Goal: Task Accomplishment & Management: Complete application form

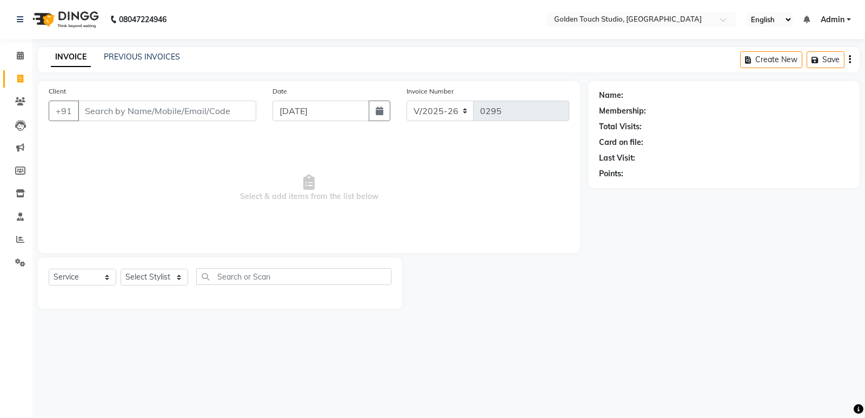
select select "7211"
select select "service"
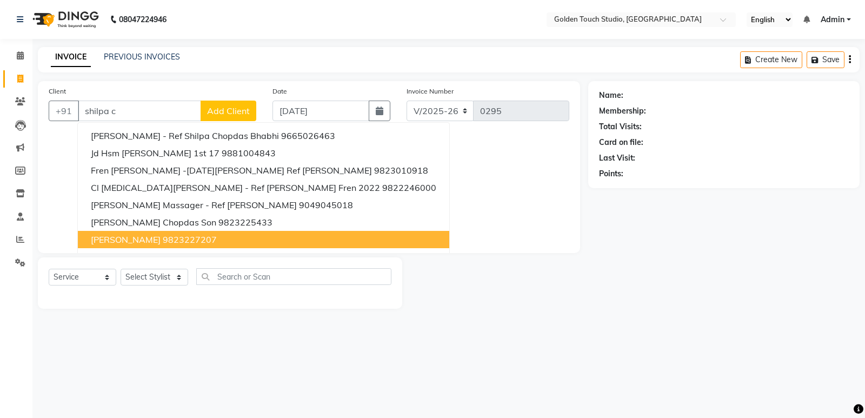
click at [143, 240] on span "[PERSON_NAME]" at bounding box center [126, 239] width 70 height 11
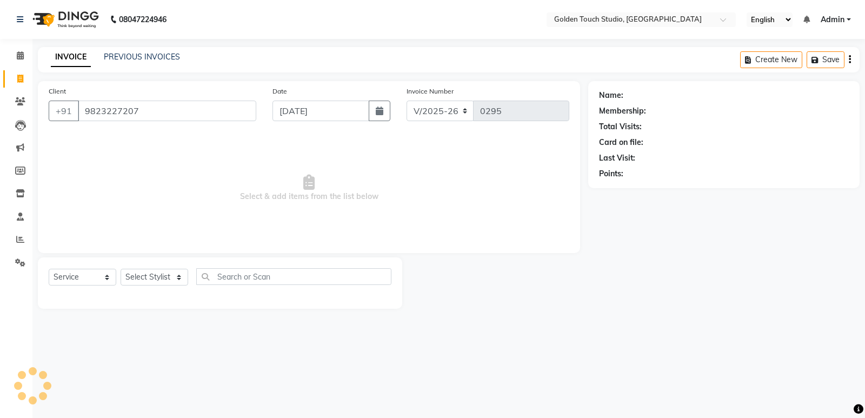
type input "9823227207"
select select "1: Object"
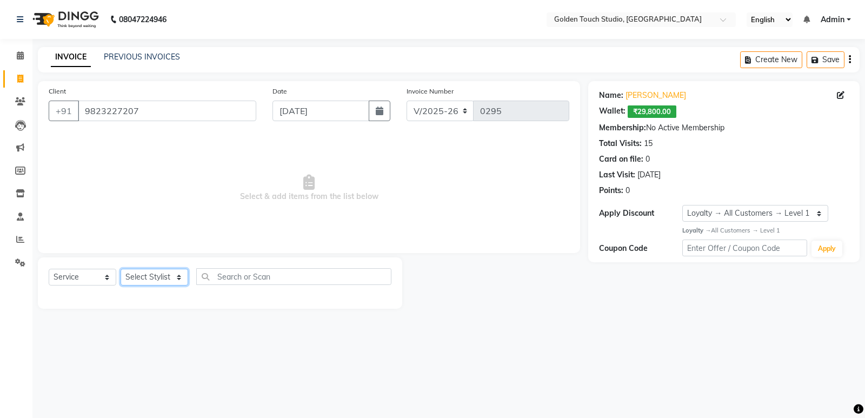
click at [131, 278] on select "Select Stylist [PERSON_NAME] [PERSON_NAME] [PERSON_NAME] nails Kulpna [PERSON_N…" at bounding box center [155, 277] width 68 height 17
select select "60860"
click at [121, 269] on select "Select Stylist [PERSON_NAME] [PERSON_NAME] [PERSON_NAME] nails Kulpna [PERSON_N…" at bounding box center [155, 277] width 68 height 17
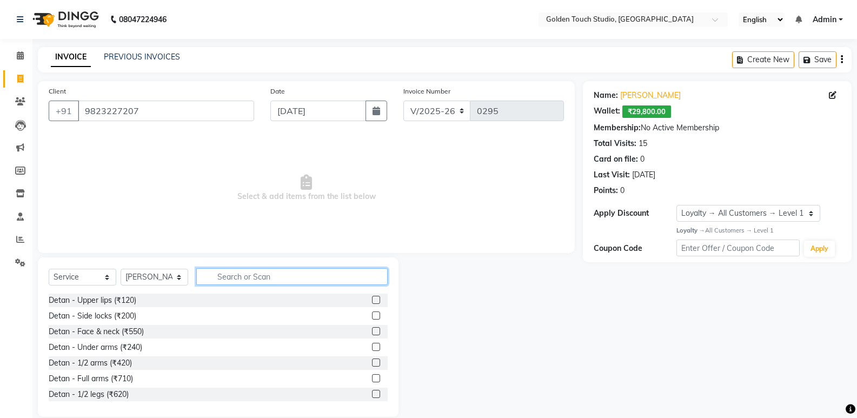
click at [215, 272] on input "text" at bounding box center [291, 276] width 191 height 17
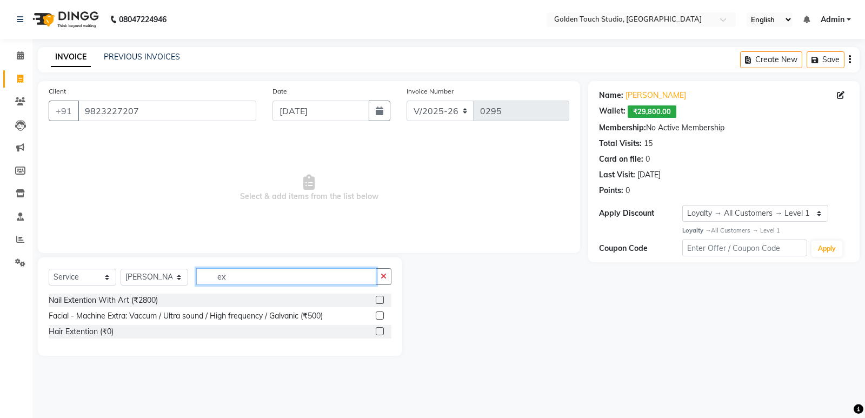
type input "ex"
click at [379, 297] on label at bounding box center [380, 300] width 8 height 8
click at [379, 297] on input "checkbox" at bounding box center [379, 300] width 7 height 7
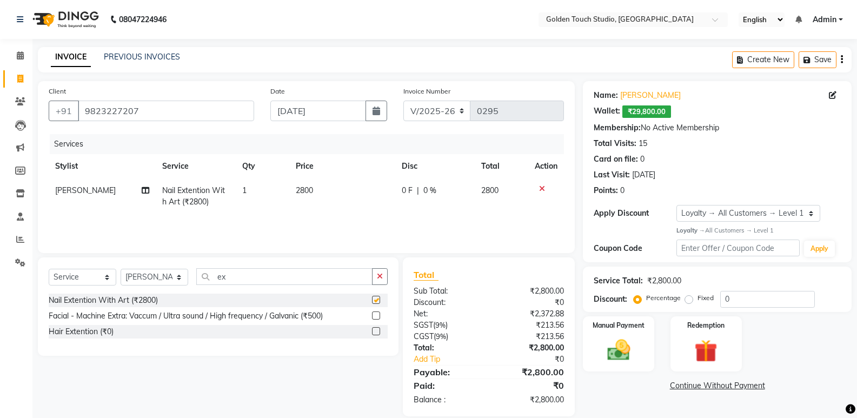
checkbox input "false"
click at [324, 189] on td "2800" at bounding box center [342, 196] width 106 height 36
select select "60860"
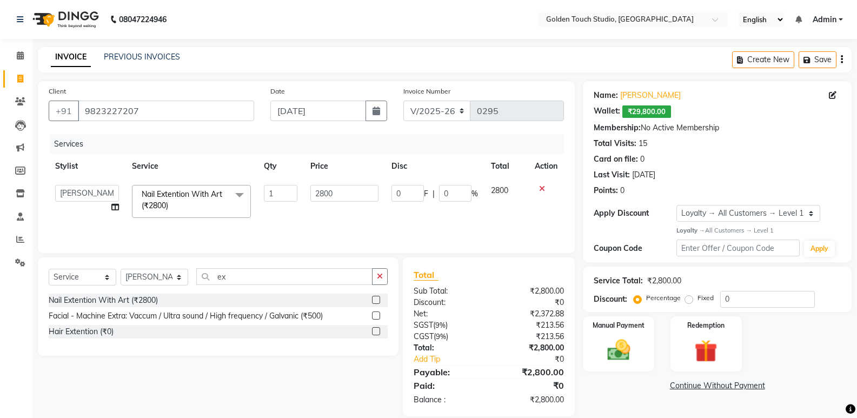
click at [324, 189] on input "2800" at bounding box center [344, 193] width 68 height 17
type input "2200"
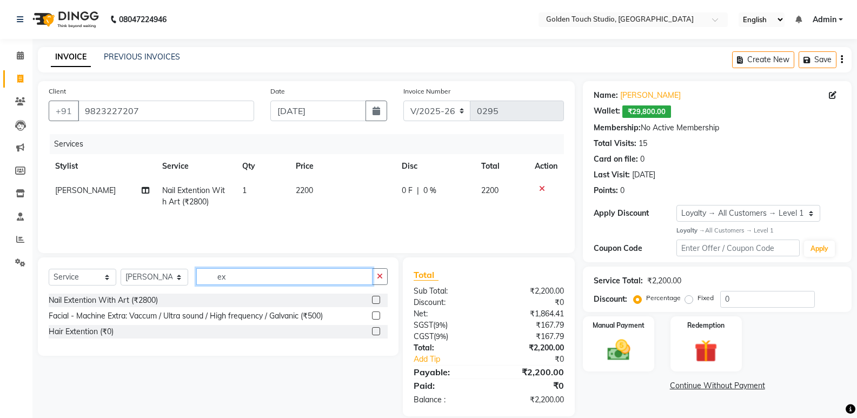
click at [254, 283] on input "ex" at bounding box center [284, 276] width 176 height 17
click at [143, 279] on select "Select Stylist [PERSON_NAME] [PERSON_NAME] [PERSON_NAME] nails Kulpna [PERSON_N…" at bounding box center [155, 277] width 68 height 17
select select "60858"
click at [121, 269] on select "Select Stylist [PERSON_NAME] [PERSON_NAME] [PERSON_NAME] nails Kulpna [PERSON_N…" at bounding box center [155, 277] width 68 height 17
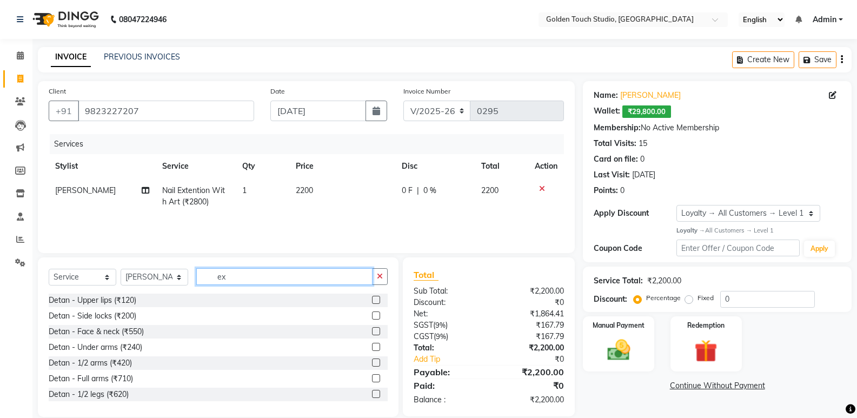
click at [232, 277] on input "ex" at bounding box center [284, 276] width 176 height 17
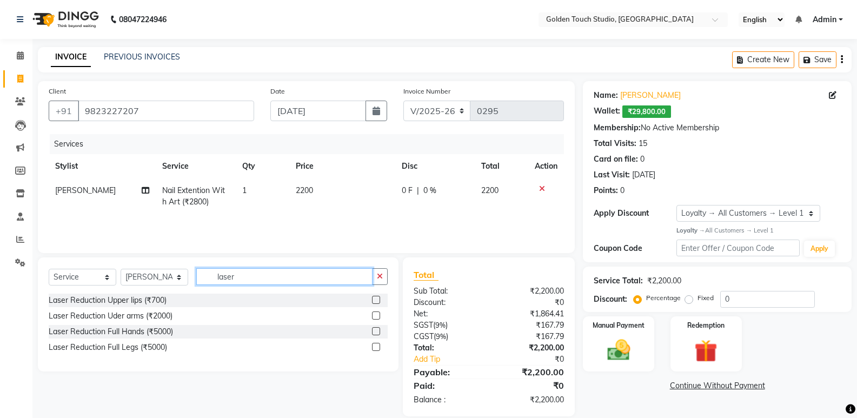
type input "laser"
drag, startPoint x: 377, startPoint y: 345, endPoint x: 375, endPoint y: 335, distance: 10.9
click at [377, 342] on div at bounding box center [380, 348] width 16 height 14
click at [375, 330] on label at bounding box center [376, 331] width 8 height 8
click at [375, 330] on input "checkbox" at bounding box center [375, 331] width 7 height 7
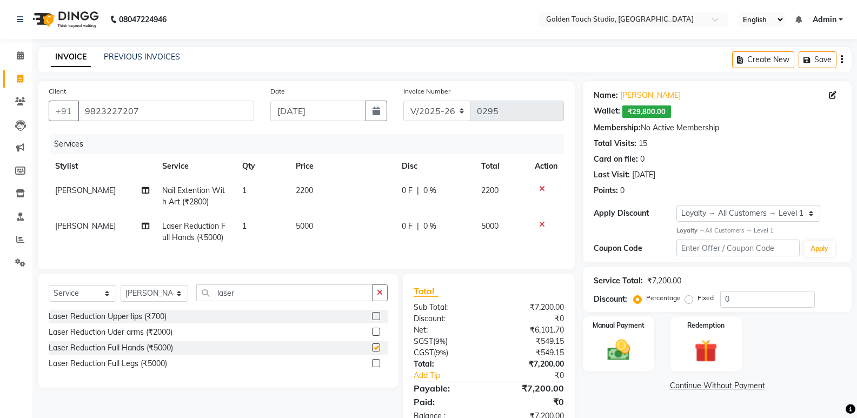
checkbox input "false"
click at [377, 336] on label at bounding box center [376, 332] width 8 height 8
click at [377, 336] on input "checkbox" at bounding box center [375, 332] width 7 height 7
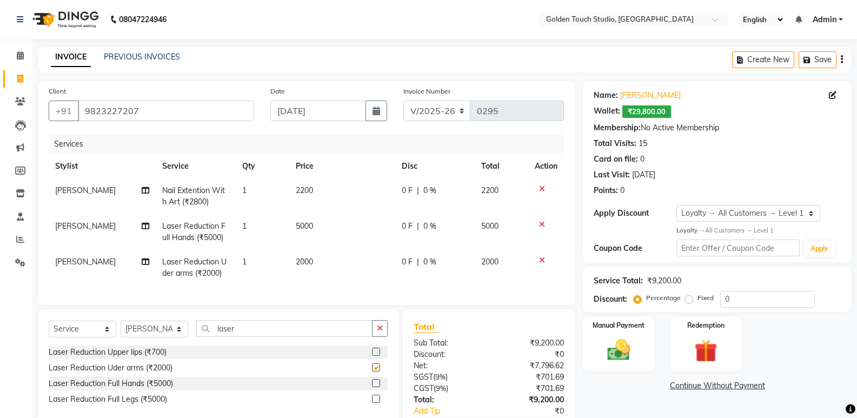
checkbox input "false"
click at [376, 403] on label at bounding box center [376, 399] width 8 height 8
click at [376, 403] on input "checkbox" at bounding box center [375, 399] width 7 height 7
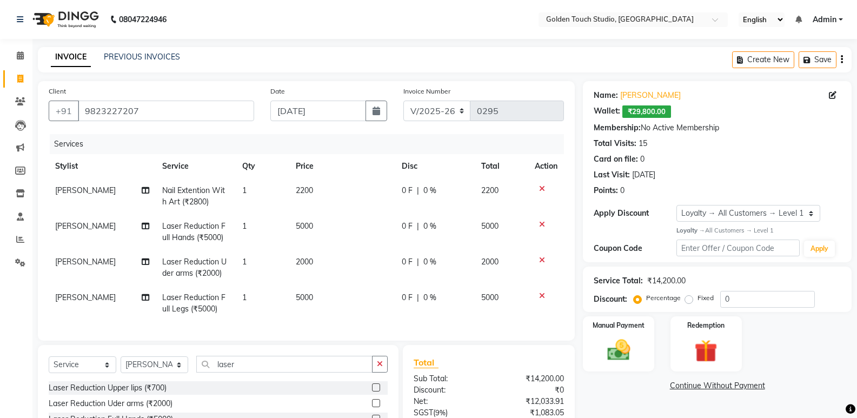
checkbox input "false"
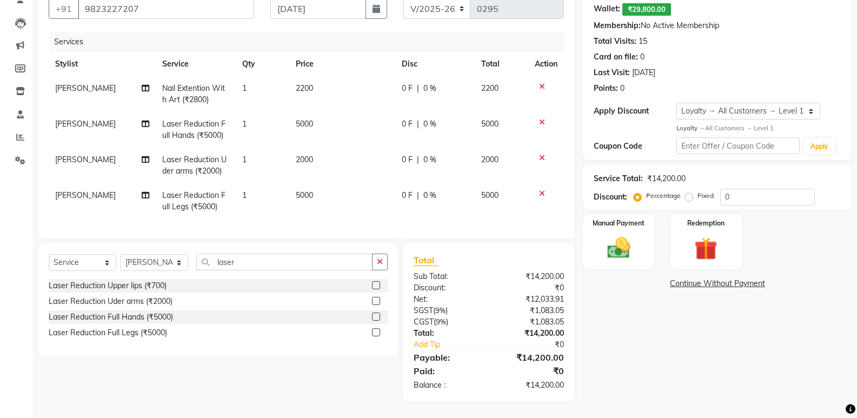
scroll to position [110, 0]
click at [315, 112] on td "5000" at bounding box center [342, 130] width 106 height 36
select select "60858"
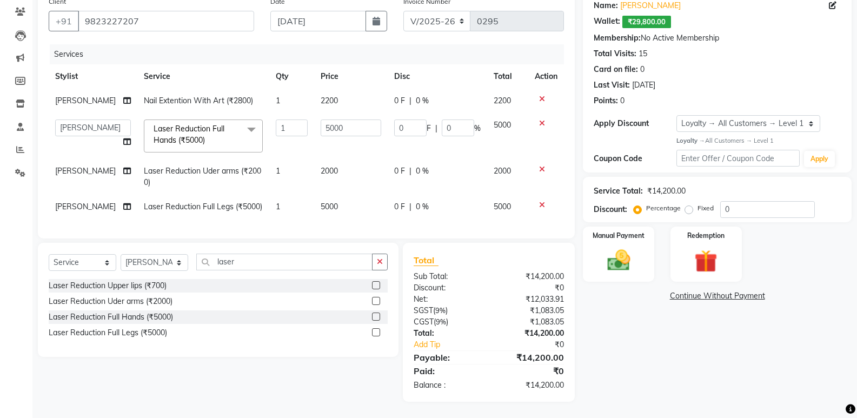
scroll to position [98, 0]
click at [321, 119] on input "5000" at bounding box center [351, 127] width 61 height 17
type input "4000"
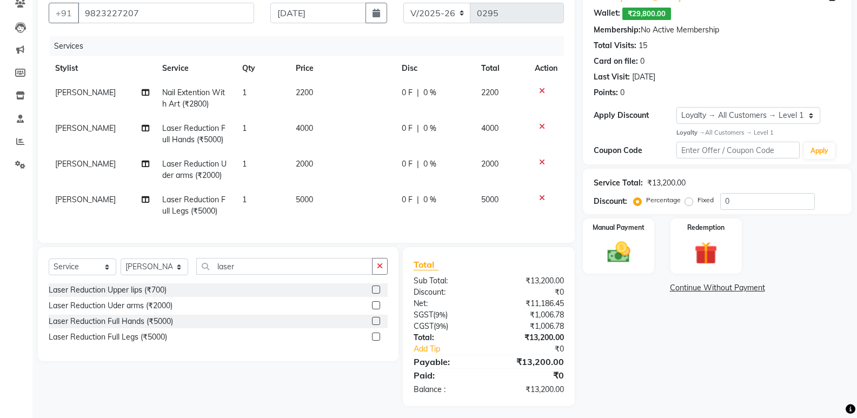
click at [349, 201] on td "5000" at bounding box center [342, 206] width 106 height 36
select select "60858"
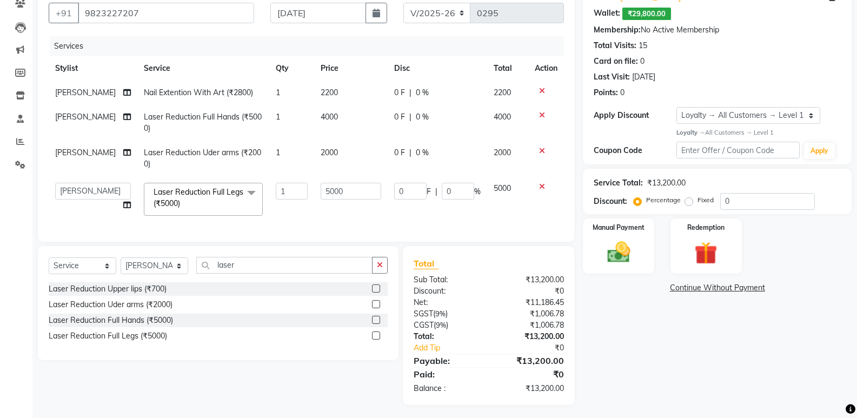
click at [349, 200] on td "5000" at bounding box center [351, 199] width 74 height 46
click at [344, 189] on input "5000" at bounding box center [351, 191] width 61 height 17
type input "4000"
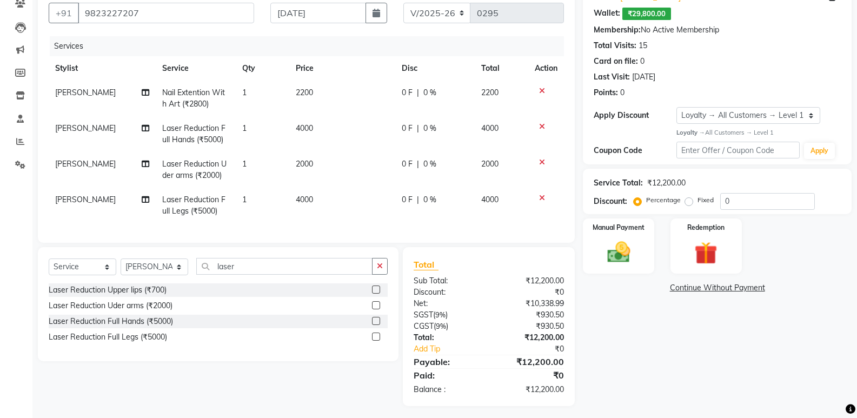
click at [603, 342] on div "Name: [PERSON_NAME] Wallet: ₹29,800.00 Membership: No Active Membership Total V…" at bounding box center [721, 194] width 277 height 423
click at [620, 246] on img at bounding box center [618, 252] width 38 height 28
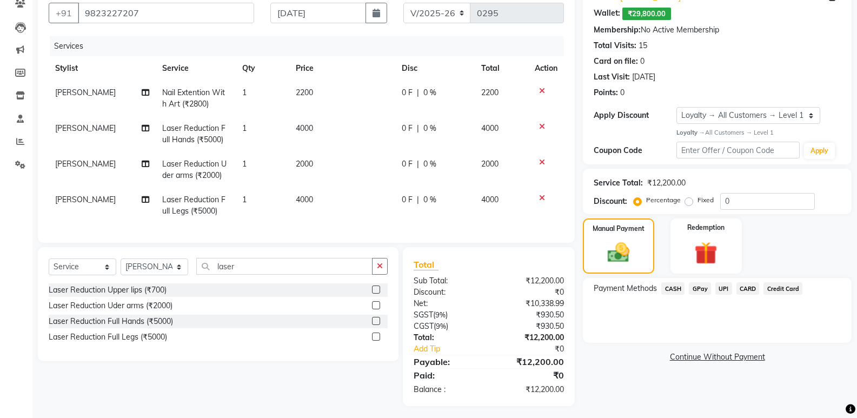
drag, startPoint x: 712, startPoint y: 251, endPoint x: 736, endPoint y: 276, distance: 34.4
click at [714, 250] on img at bounding box center [705, 253] width 37 height 29
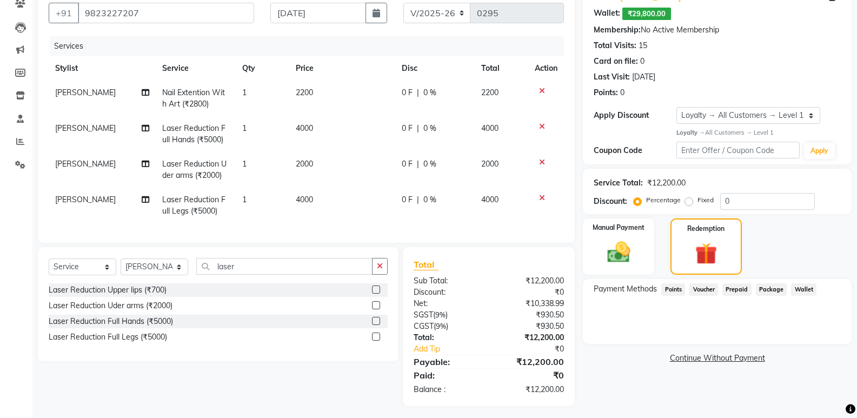
click at [805, 289] on span "Wallet" at bounding box center [803, 289] width 25 height 12
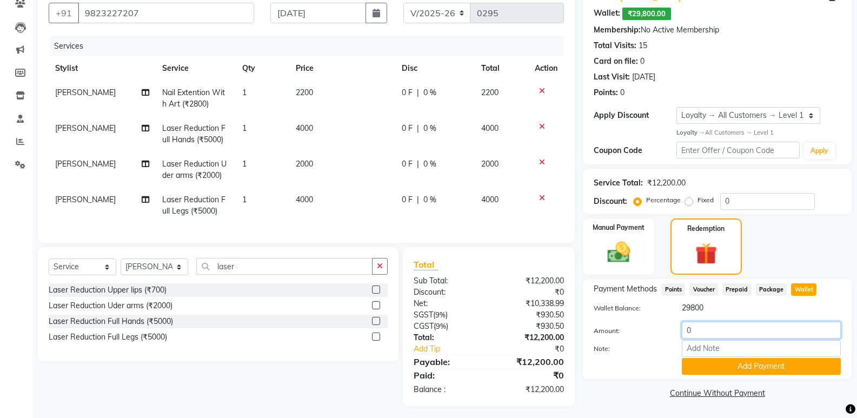
click at [695, 329] on input "0" at bounding box center [761, 330] width 159 height 17
click at [695, 327] on input "0" at bounding box center [761, 330] width 159 height 17
type input "0"
type input "12200"
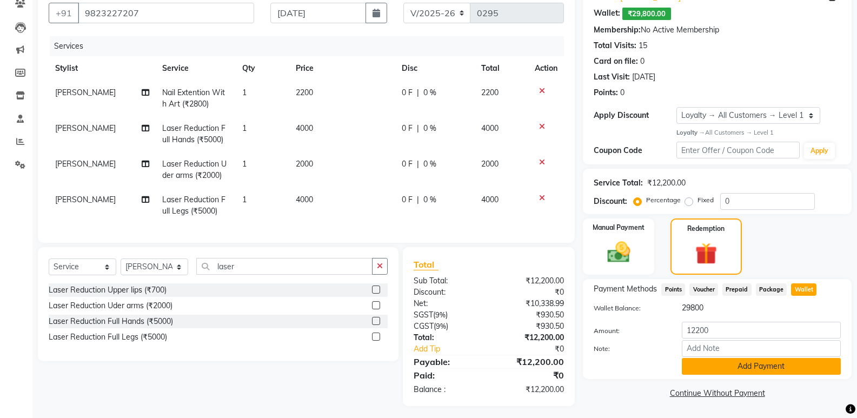
click at [715, 364] on button "Add Payment" at bounding box center [761, 366] width 159 height 17
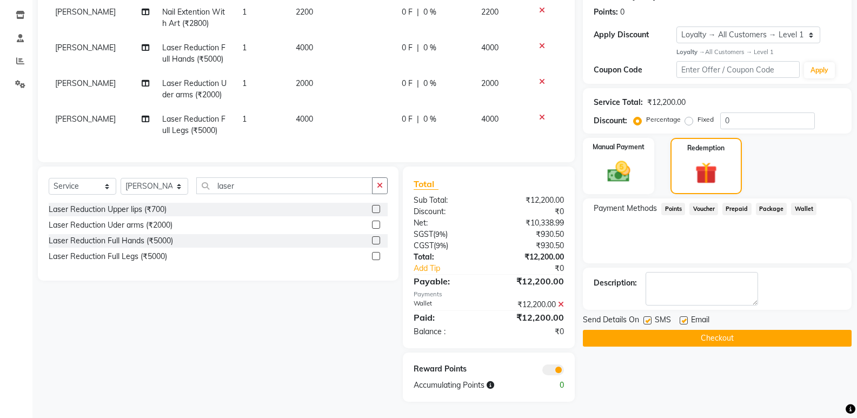
scroll to position [186, 0]
click at [624, 330] on button "Checkout" at bounding box center [717, 338] width 269 height 17
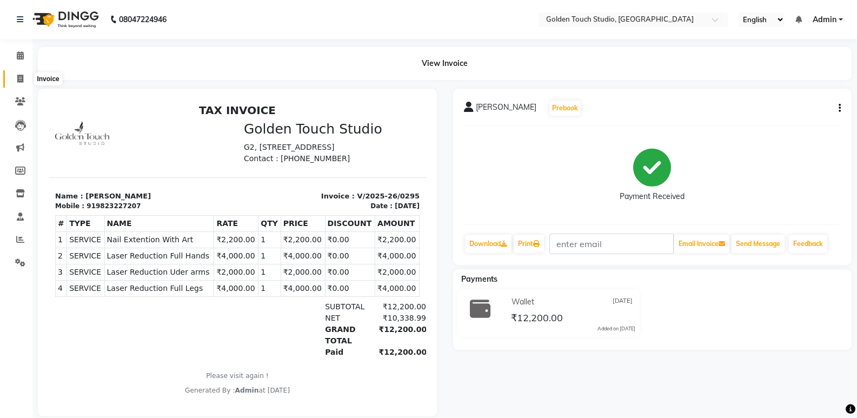
click at [16, 79] on span at bounding box center [20, 79] width 19 height 12
select select "service"
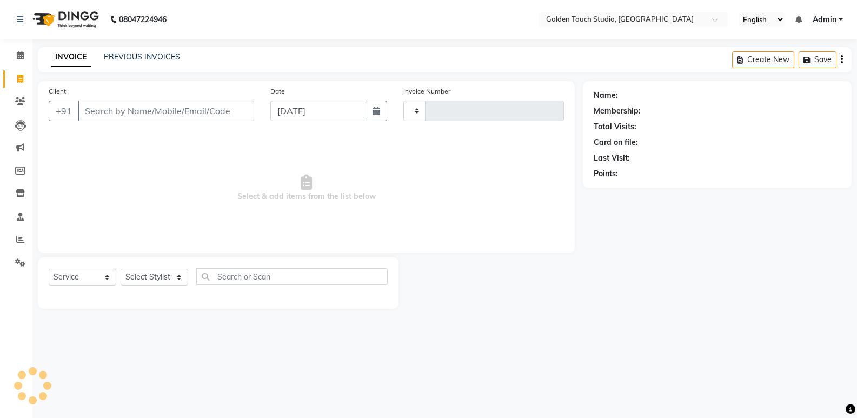
type input "0296"
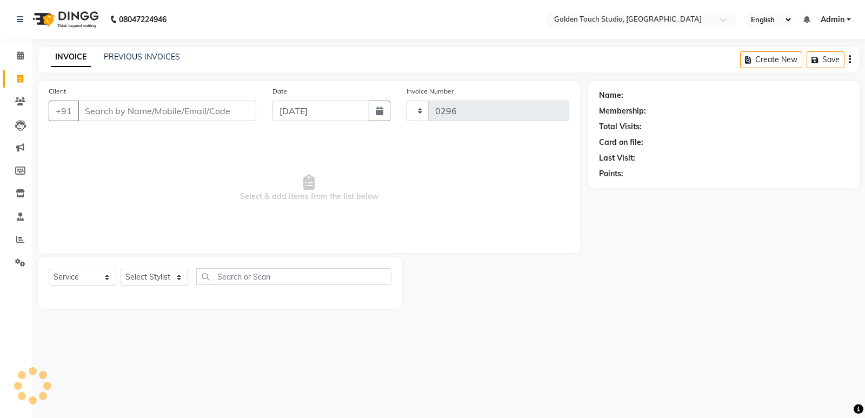
select select "7211"
click at [106, 109] on input "Client" at bounding box center [167, 111] width 178 height 21
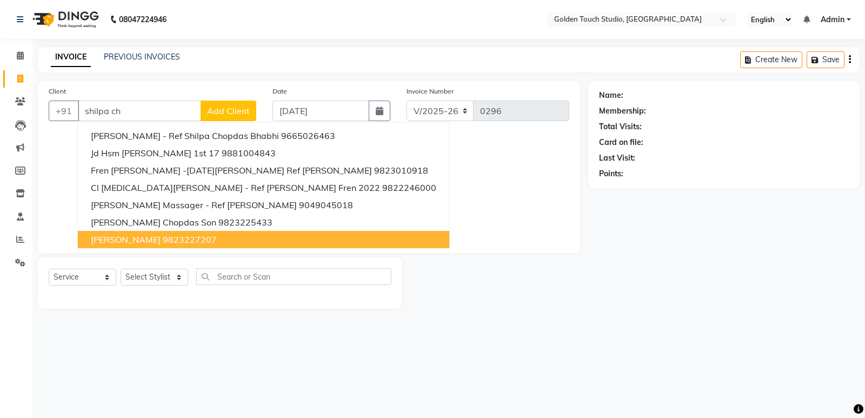
click at [145, 237] on span "[PERSON_NAME]" at bounding box center [126, 239] width 70 height 11
type input "9823227207"
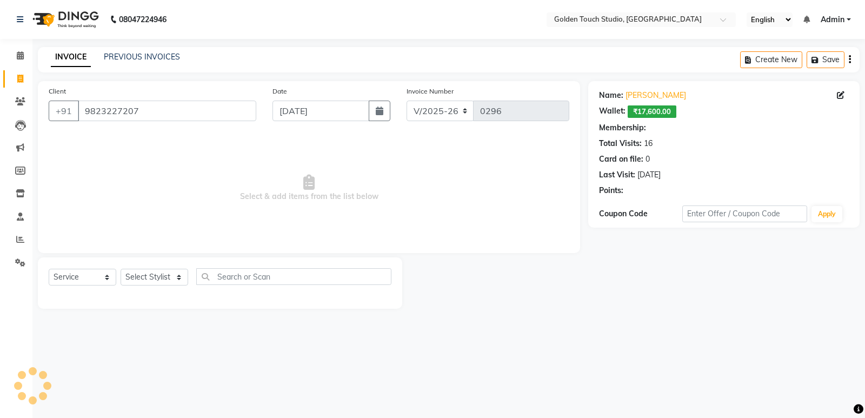
select select "1: Object"
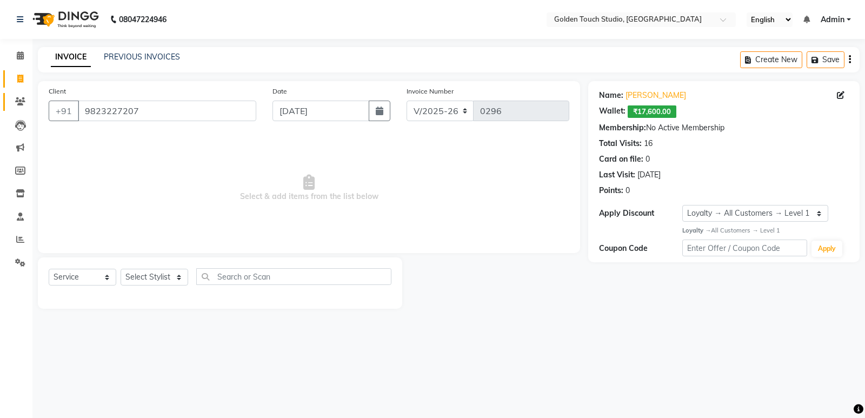
click at [22, 102] on icon at bounding box center [20, 101] width 10 height 8
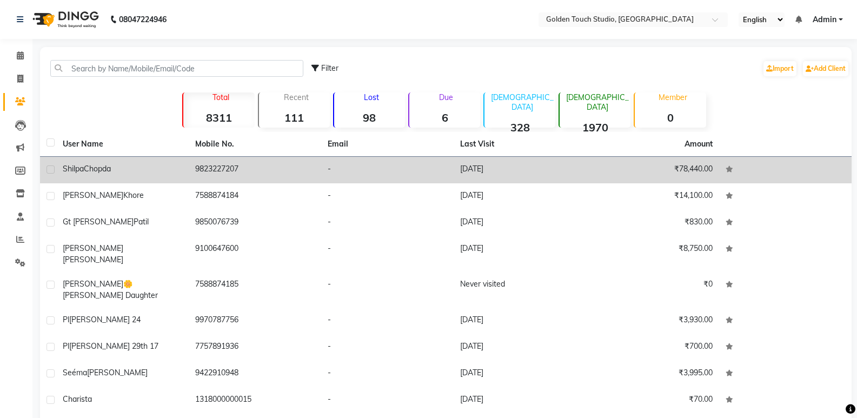
click at [175, 169] on div "[PERSON_NAME]" at bounding box center [122, 168] width 119 height 11
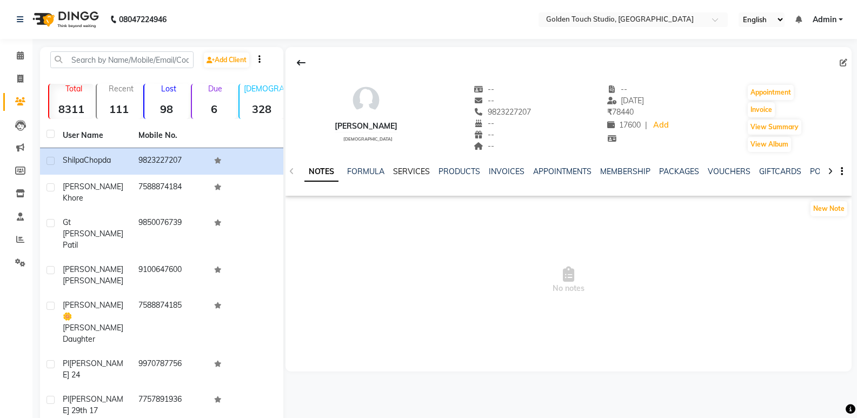
click at [411, 173] on link "SERVICES" at bounding box center [411, 171] width 37 height 10
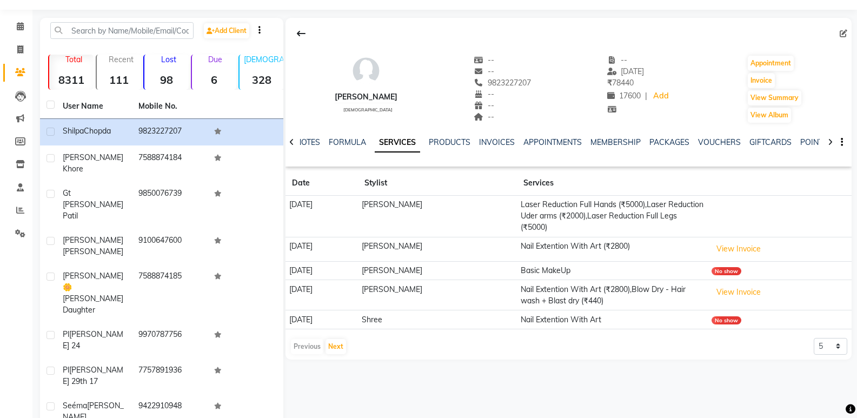
scroll to position [54, 0]
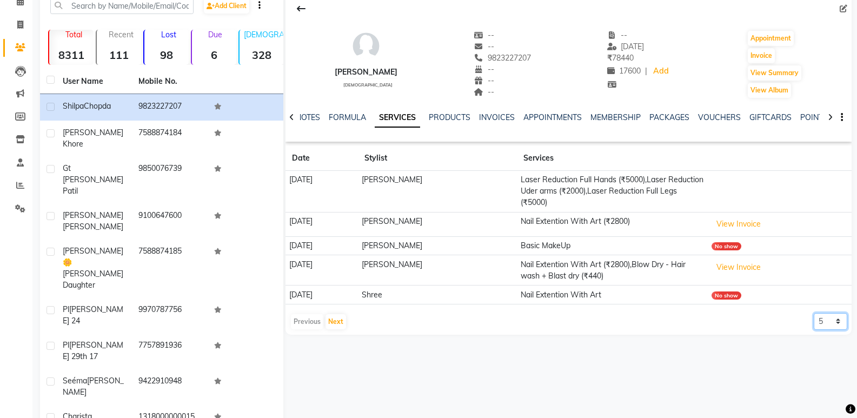
click at [830, 325] on select "5 10 50 100 500" at bounding box center [831, 321] width 34 height 17
select select "50"
click at [814, 313] on select "5 10 50 100 500" at bounding box center [831, 321] width 34 height 17
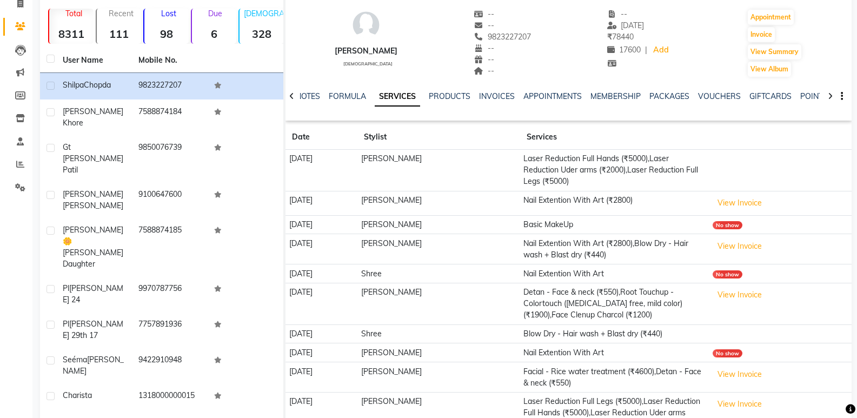
scroll to position [0, 0]
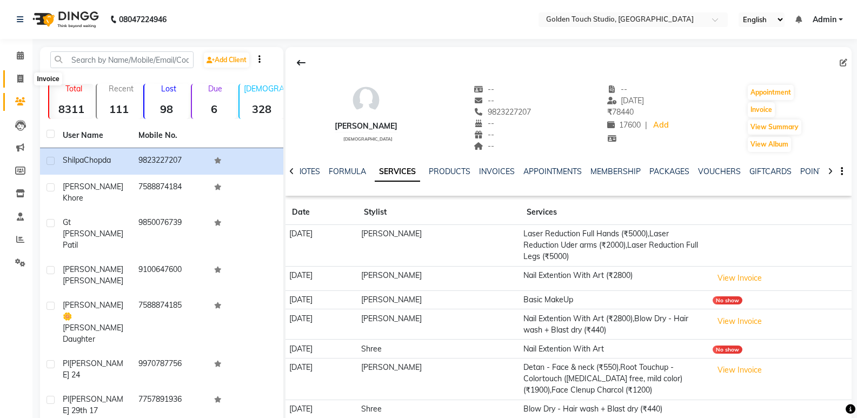
drag, startPoint x: 17, startPoint y: 78, endPoint x: 38, endPoint y: 78, distance: 21.1
click at [18, 78] on icon at bounding box center [20, 79] width 6 height 8
select select "7211"
select select "service"
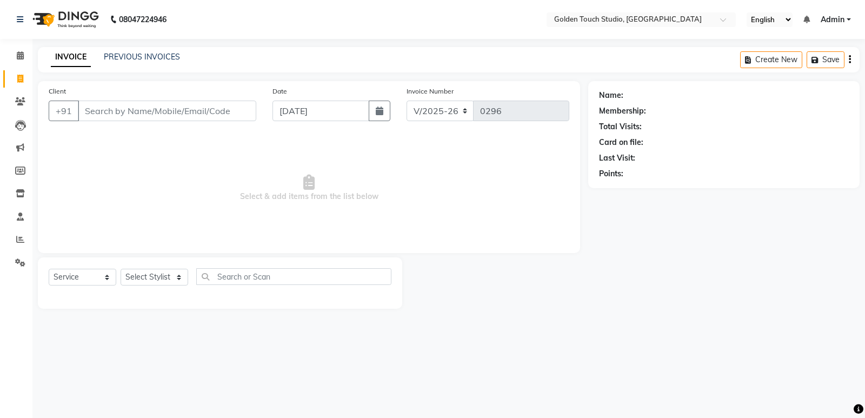
click at [91, 112] on input "Client" at bounding box center [167, 111] width 178 height 21
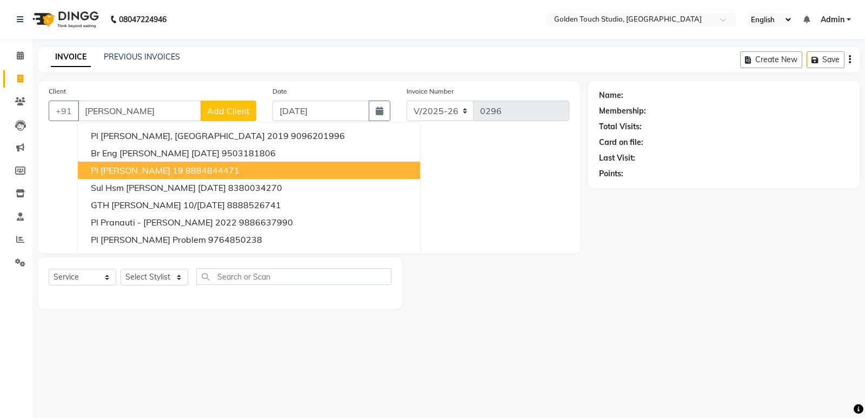
click at [130, 168] on span "Pl [PERSON_NAME] 19" at bounding box center [137, 170] width 92 height 11
type input "8884844471"
select select "1: Object"
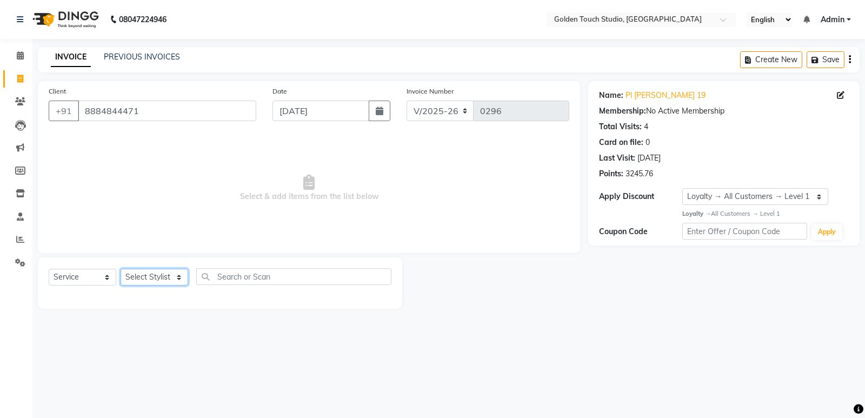
click at [149, 278] on select "Select Stylist [PERSON_NAME] [PERSON_NAME] [PERSON_NAME] nails Kulpna [PERSON_N…" at bounding box center [155, 277] width 68 height 17
click at [121, 269] on select "Select Stylist [PERSON_NAME] [PERSON_NAME] [PERSON_NAME] nails Kulpna [PERSON_N…" at bounding box center [155, 277] width 68 height 17
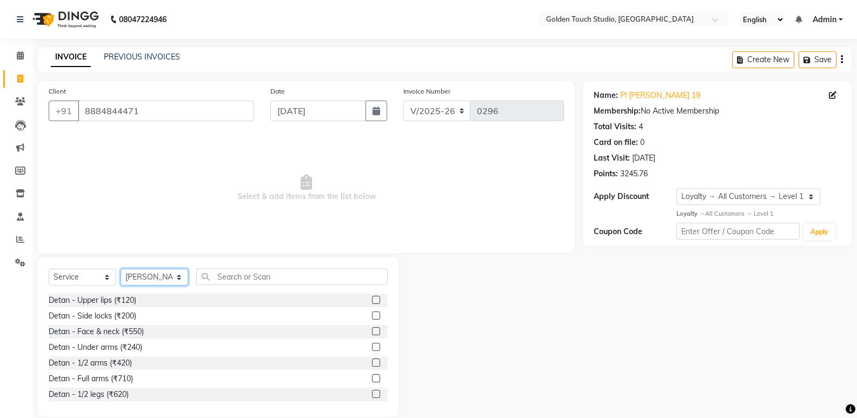
click at [146, 278] on select "Select Stylist [PERSON_NAME] [PERSON_NAME] [PERSON_NAME] nails Kulpna [PERSON_N…" at bounding box center [155, 277] width 68 height 17
select select "60858"
click at [121, 269] on select "Select Stylist [PERSON_NAME] [PERSON_NAME] [PERSON_NAME] nails Kulpna [PERSON_N…" at bounding box center [155, 277] width 68 height 17
click at [221, 281] on input "text" at bounding box center [291, 276] width 191 height 17
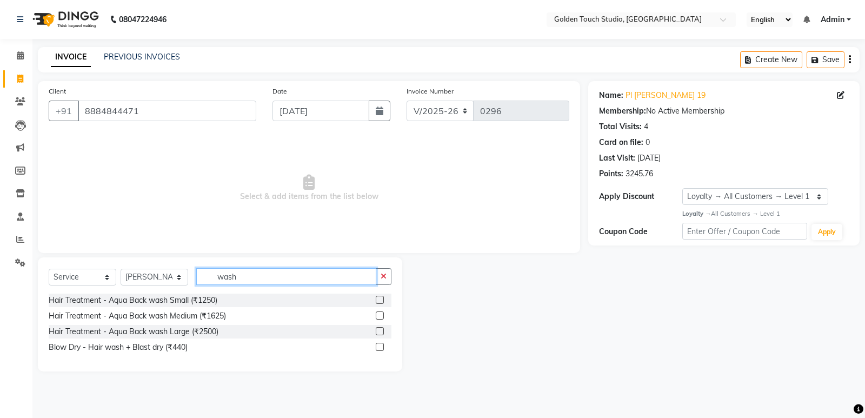
type input "wash"
click at [378, 345] on label at bounding box center [380, 347] width 8 height 8
click at [378, 345] on input "checkbox" at bounding box center [379, 347] width 7 height 7
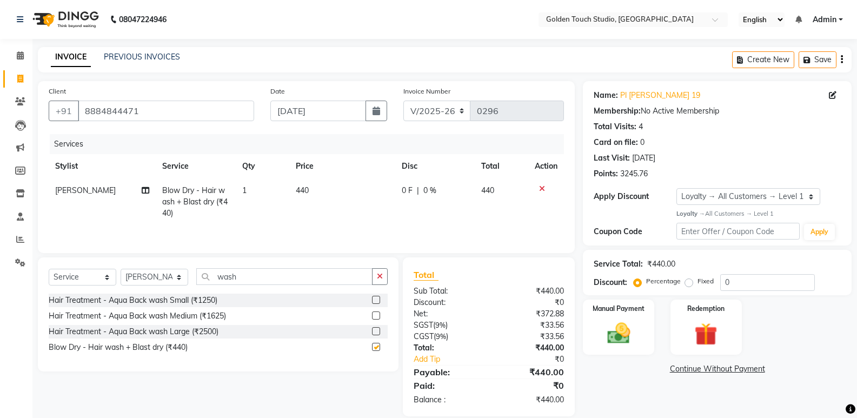
checkbox input "false"
click at [330, 193] on td "440" at bounding box center [342, 201] width 106 height 47
select select "60858"
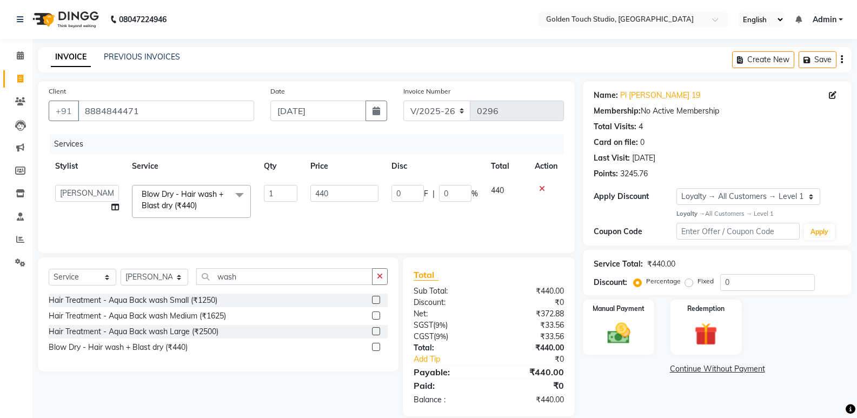
click at [330, 193] on input "440" at bounding box center [344, 193] width 68 height 17
type input "500"
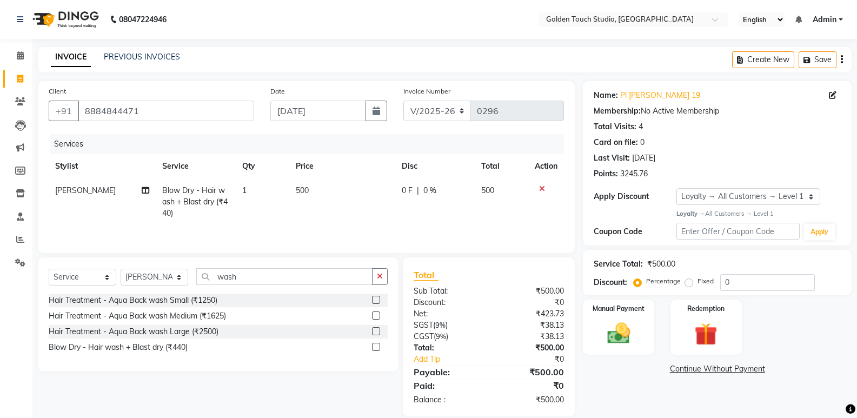
click at [580, 389] on div "Total Sub Total: ₹500.00 Discount: ₹0 Net: ₹423.73 SGST ( 9% ) ₹38.13 CGST ( 9%…" at bounding box center [490, 336] width 184 height 159
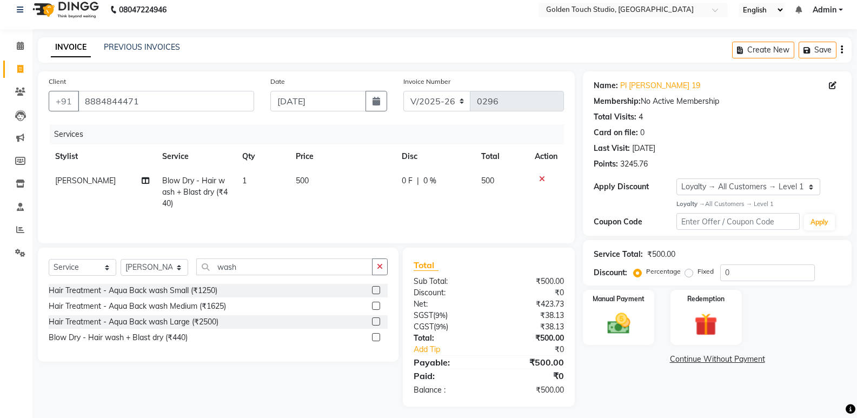
scroll to position [15, 0]
